Goal: Task Accomplishment & Management: Manage account settings

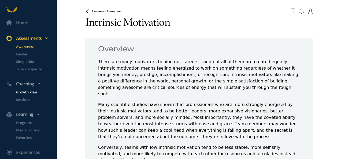
click at [25, 92] on p "Growth Plan" at bounding box center [36, 91] width 40 height 5
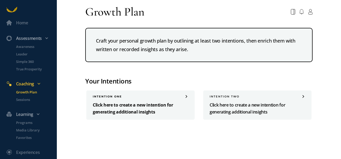
click at [186, 97] on span at bounding box center [186, 96] width 3 height 3
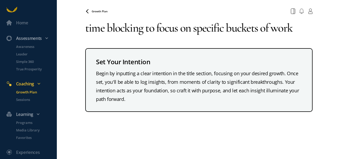
type textarea "time blocking to focus on specific buckets of work"
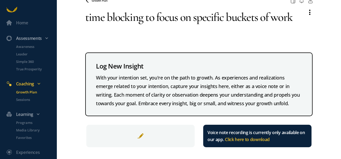
scroll to position [12, 0]
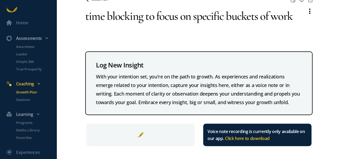
click at [307, 10] on span at bounding box center [309, 12] width 5 height 6
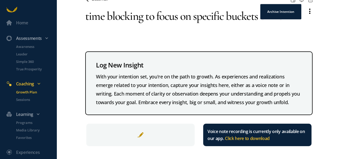
scroll to position [0, 0]
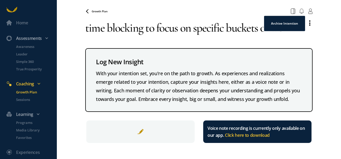
click at [164, 29] on textarea "time blocking to focus on specific buckets of work" at bounding box center [193, 28] width 217 height 24
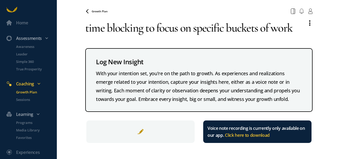
click at [292, 28] on textarea "time blocking to focus on specific buckets of work" at bounding box center [193, 28] width 217 height 24
click at [23, 93] on p "Growth Plan" at bounding box center [36, 91] width 40 height 5
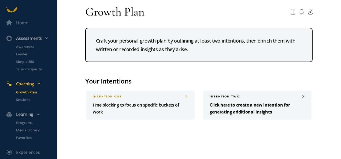
click at [303, 95] on span at bounding box center [302, 96] width 3 height 3
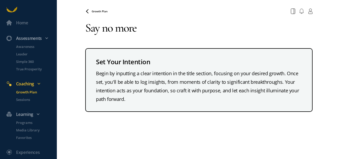
type textarea "Say no more"
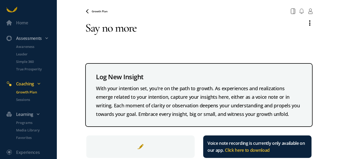
click at [34, 92] on p "Growth Plan" at bounding box center [36, 91] width 40 height 5
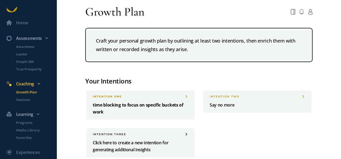
click at [112, 112] on p "time blocking to focus on specific buckets of work" at bounding box center [140, 108] width 95 height 14
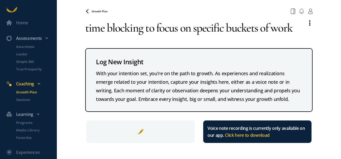
click at [296, 30] on textarea "time blocking to focus on specific buckets of work" at bounding box center [193, 28] width 217 height 24
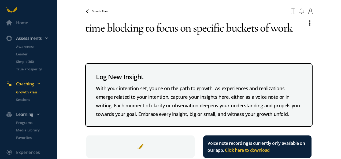
click at [137, 147] on span at bounding box center [140, 146] width 6 height 6
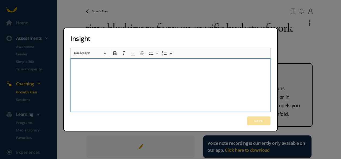
click at [89, 66] on p "Rich Text Editor, main" at bounding box center [170, 66] width 195 height 6
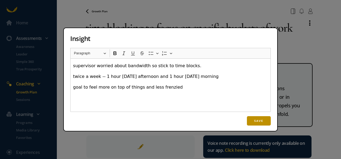
click at [259, 120] on button "Save" at bounding box center [259, 120] width 24 height 9
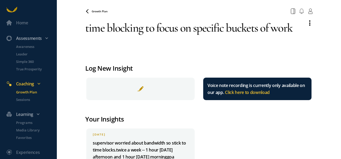
click at [24, 89] on p "Growth Plan" at bounding box center [36, 91] width 40 height 5
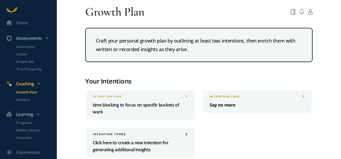
click at [301, 96] on span at bounding box center [302, 96] width 3 height 3
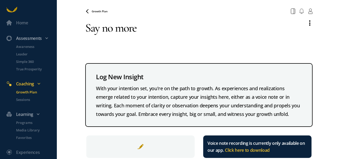
click at [133, 145] on div at bounding box center [140, 146] width 108 height 22
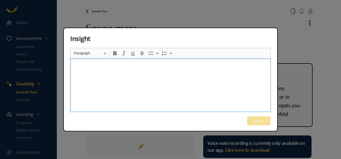
click at [80, 62] on div "Rich Text Editor, main" at bounding box center [170, 85] width 200 height 54
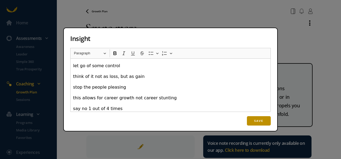
click at [256, 123] on button "Save" at bounding box center [259, 120] width 24 height 9
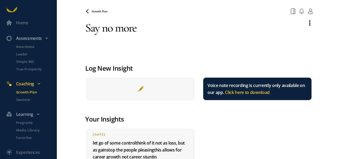
click at [21, 92] on p "Growth Plan" at bounding box center [36, 91] width 40 height 5
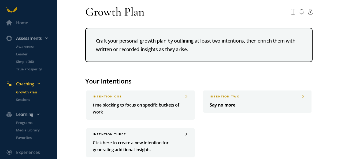
click at [298, 98] on div "INTENTION two" at bounding box center [256, 96] width 95 height 3
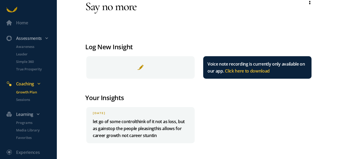
scroll to position [22, 0]
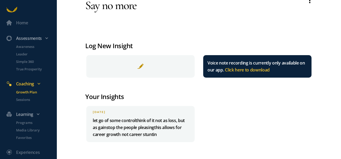
click at [139, 66] on span at bounding box center [140, 66] width 6 height 6
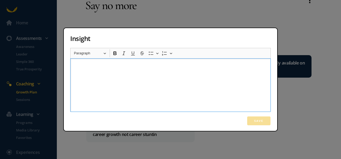
click at [109, 70] on div "Rich Text Editor, main" at bounding box center [170, 85] width 200 height 54
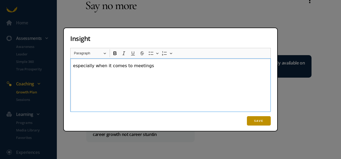
click at [265, 122] on button "Save" at bounding box center [259, 120] width 24 height 9
